Goal: Task Accomplishment & Management: Manage account settings

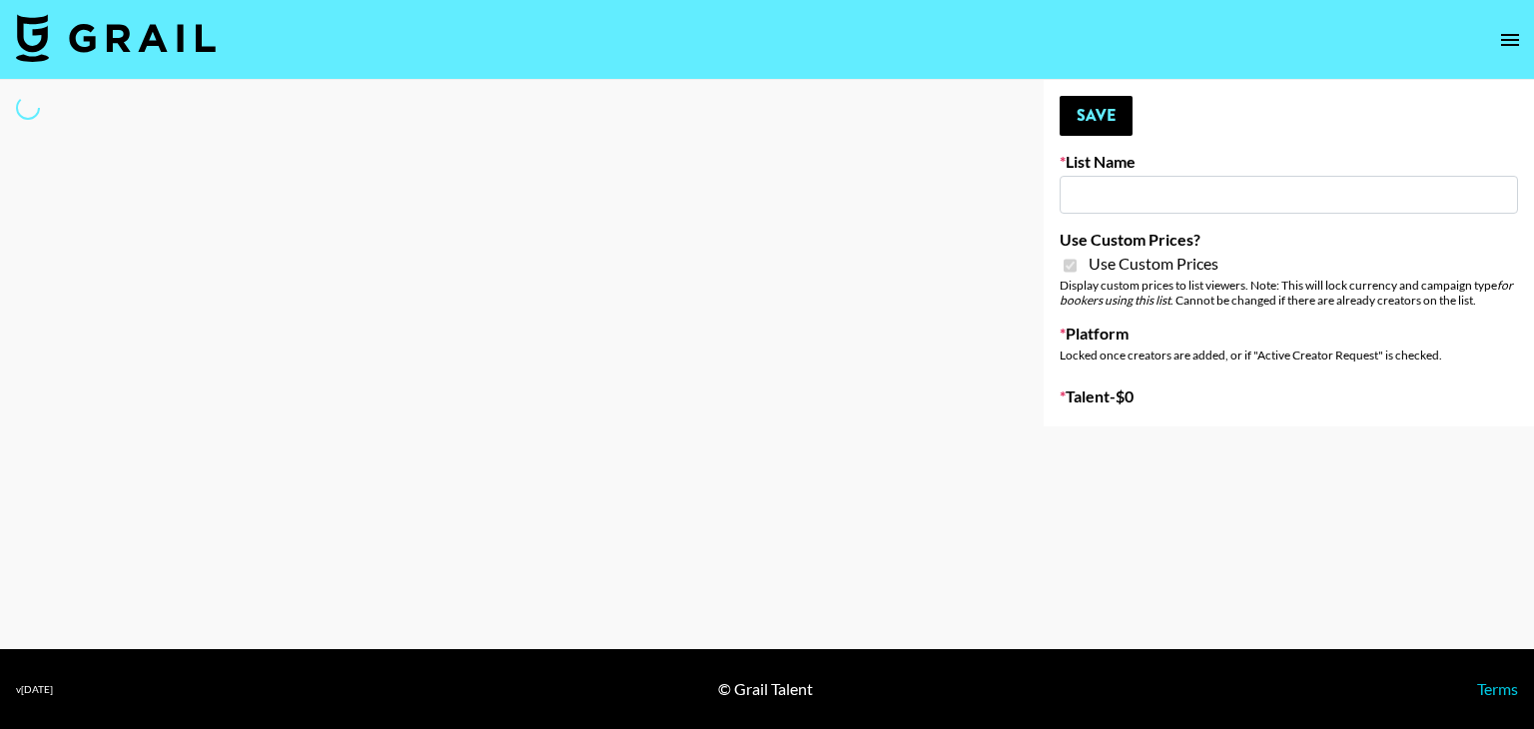
type input "sss"
checkbox input "true"
select select "Brand"
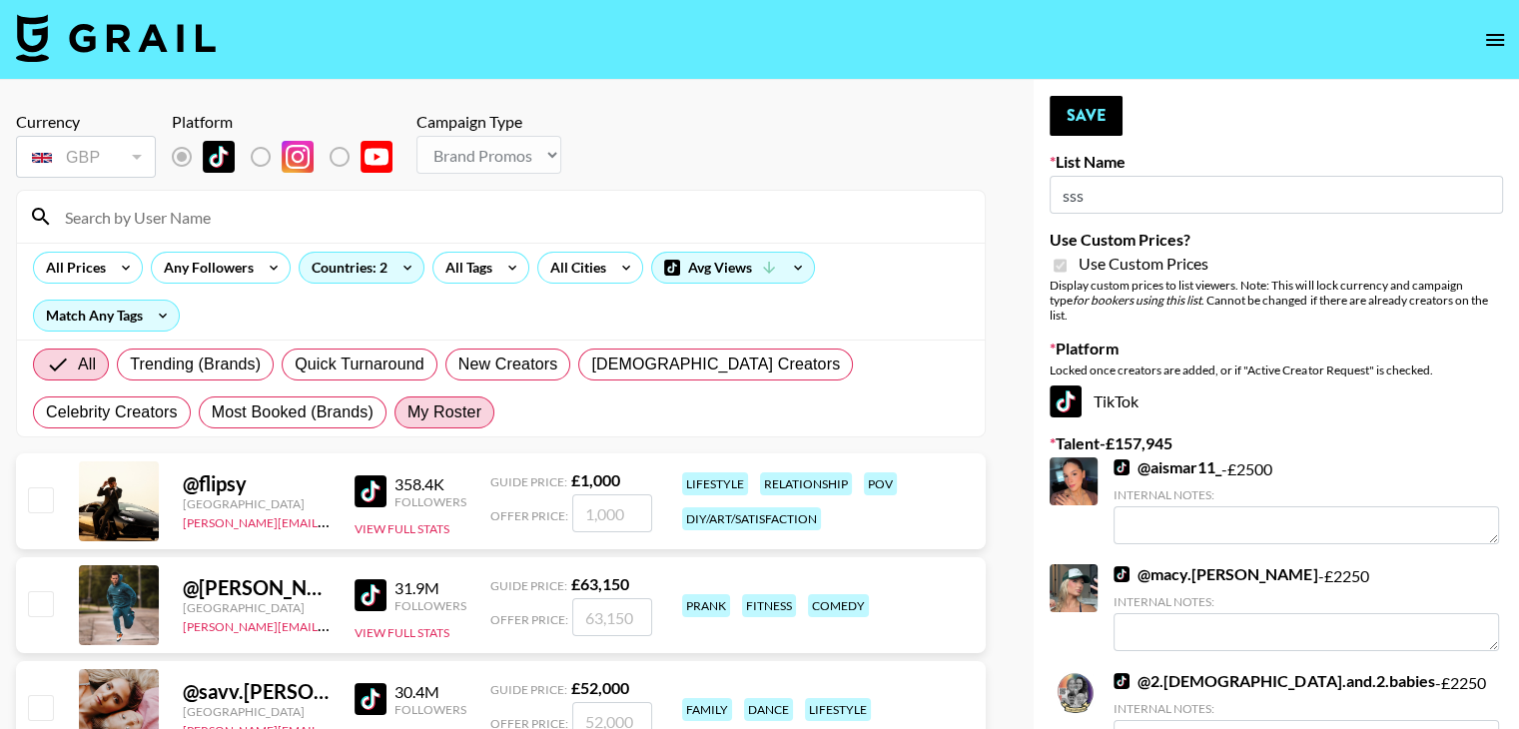
click at [407, 400] on span "My Roster" at bounding box center [444, 412] width 74 height 24
click at [407, 412] on input "My Roster" at bounding box center [407, 412] width 0 height 0
radio input "true"
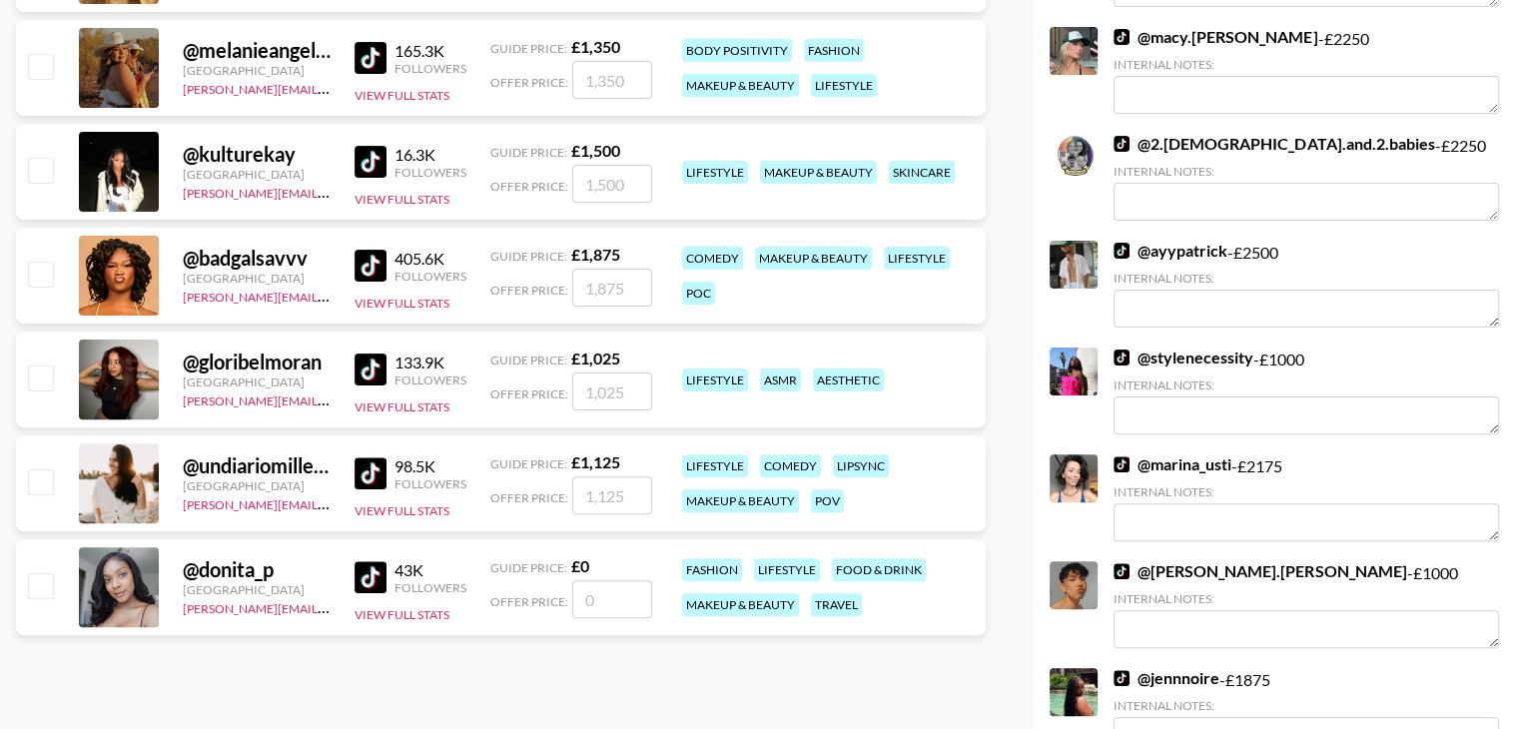
scroll to position [539, 0]
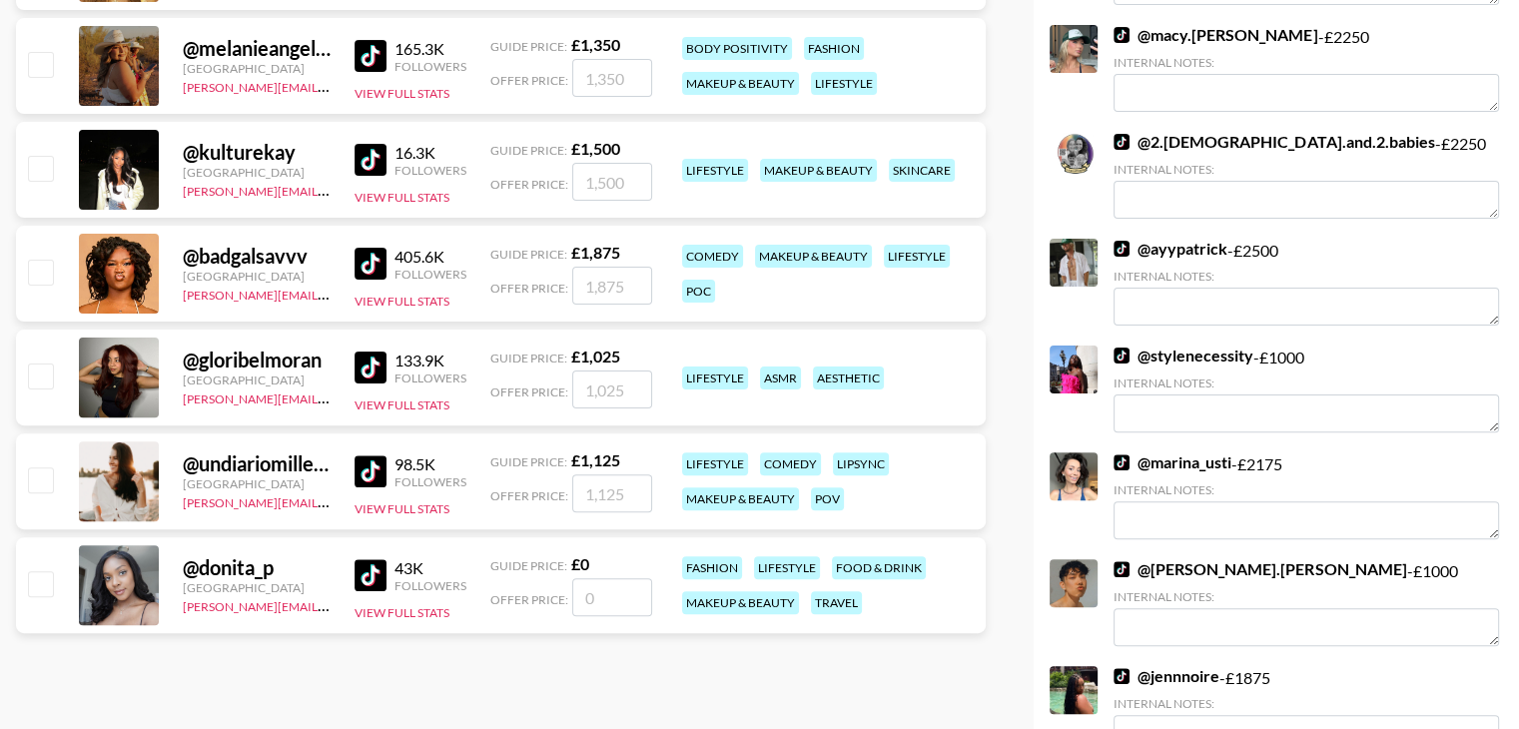
click at [52, 571] on input "checkbox" at bounding box center [40, 583] width 24 height 24
click at [575, 578] on input "number" at bounding box center [612, 597] width 80 height 38
checkbox input "true"
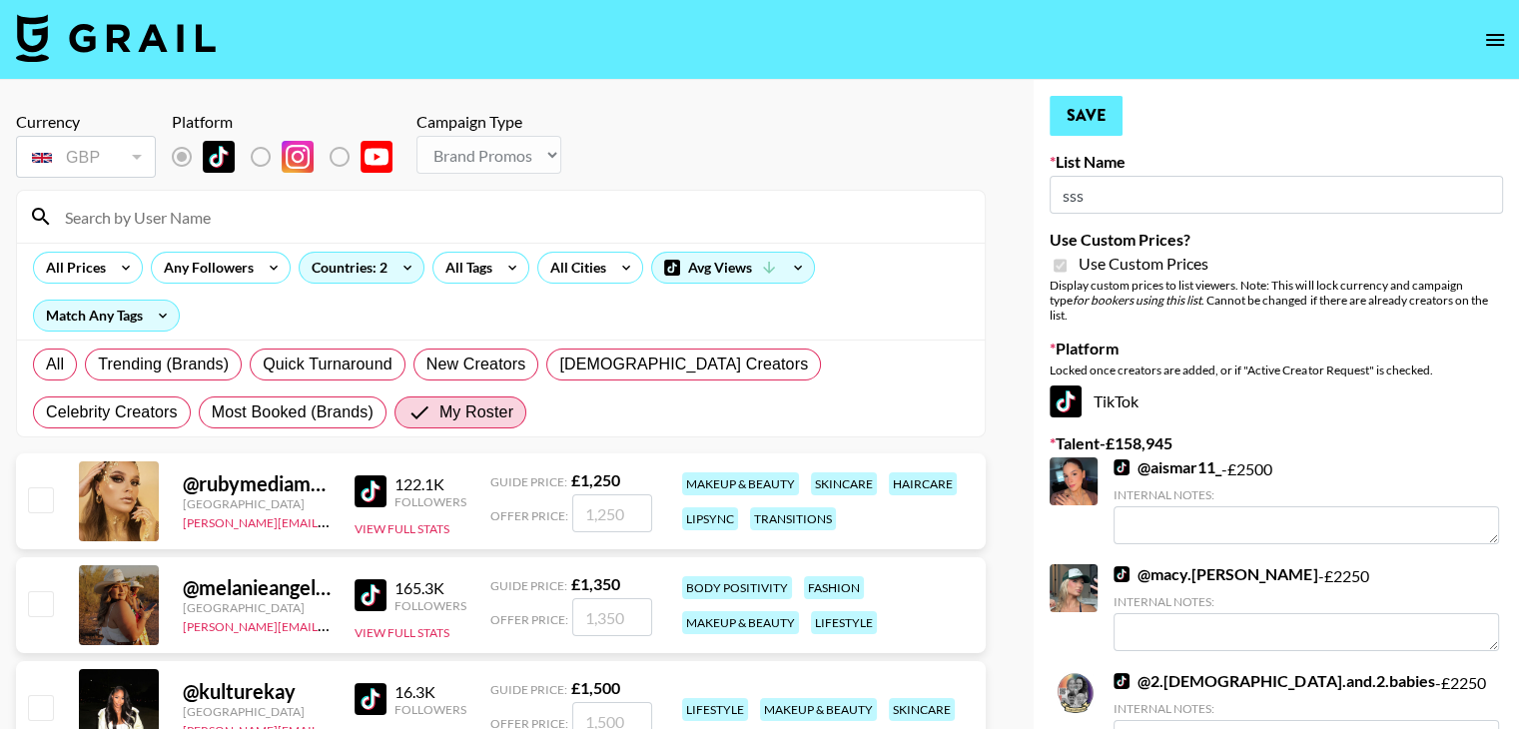
type input "1000"
click at [1108, 120] on button "Save" at bounding box center [1085, 116] width 73 height 40
radio input "true"
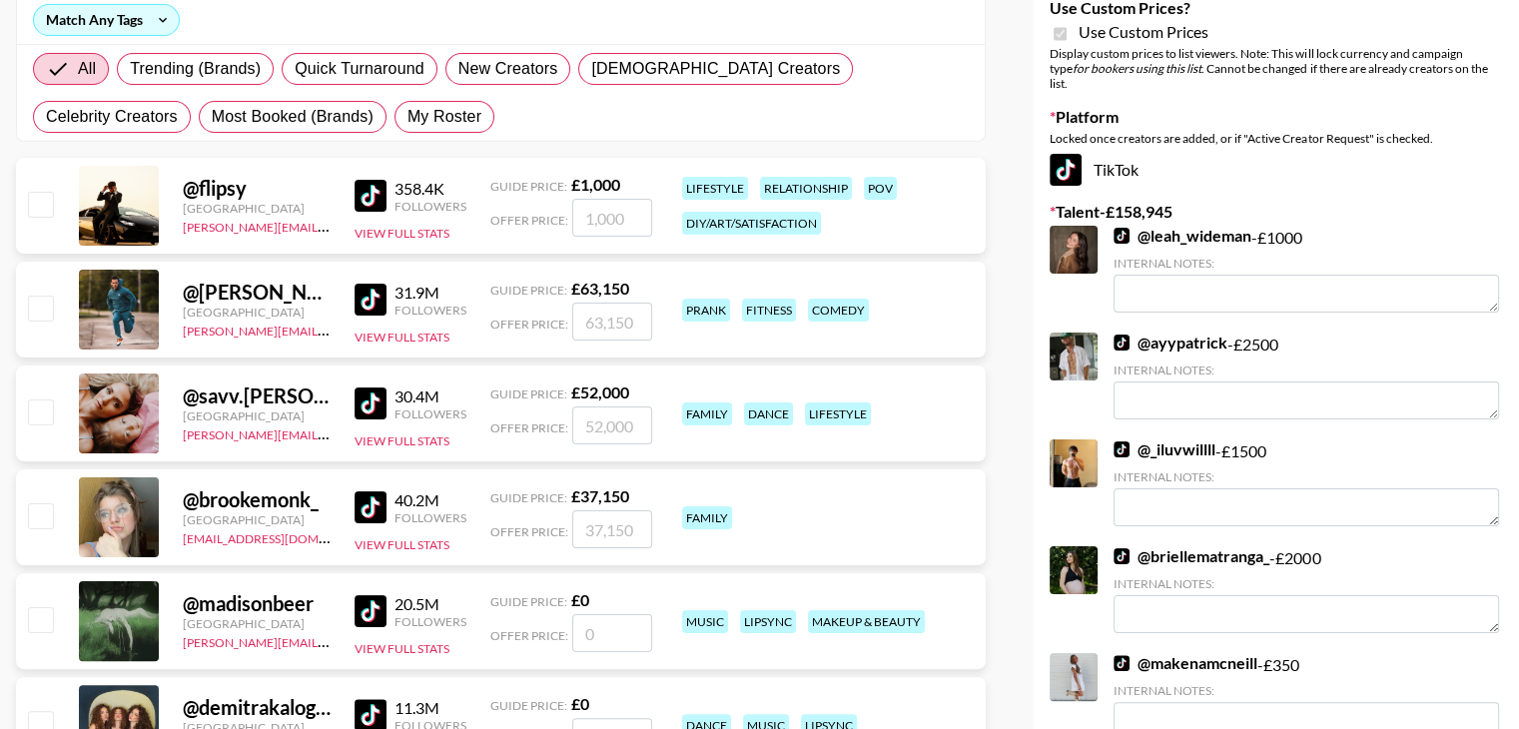
scroll to position [298, 0]
